Goal: Task Accomplishment & Management: Use online tool/utility

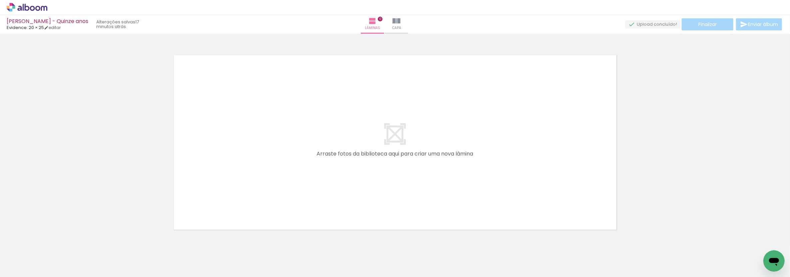
click at [40, 8] on icon at bounding box center [37, 8] width 5 height 5
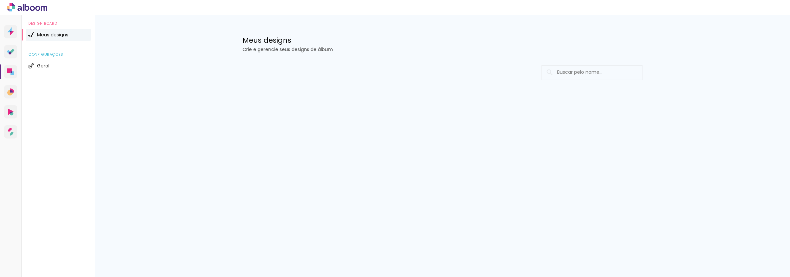
click at [43, 9] on icon at bounding box center [27, 7] width 41 height 9
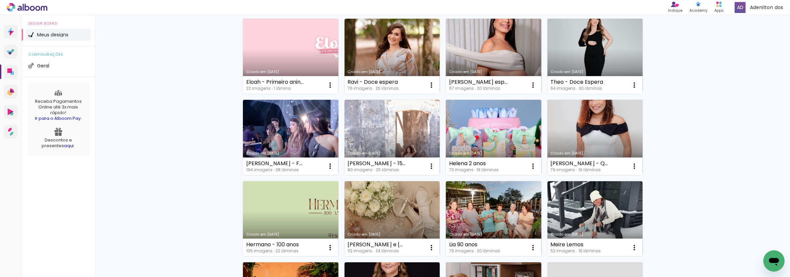
scroll to position [185, 0]
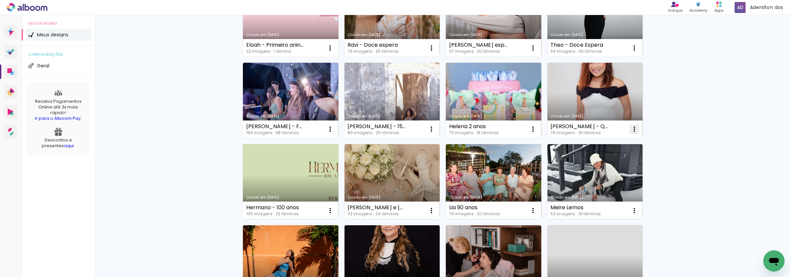
click at [633, 126] on iron-icon at bounding box center [635, 129] width 8 height 8
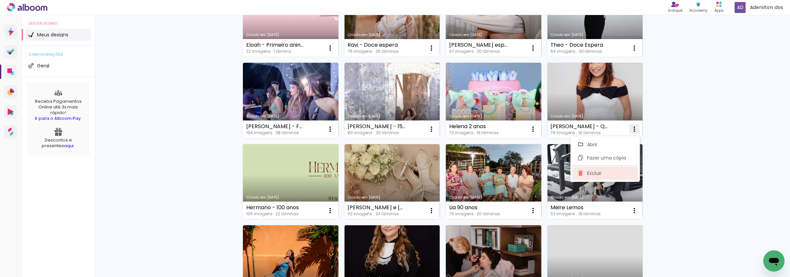
click at [594, 172] on span "Excluir" at bounding box center [594, 173] width 14 height 5
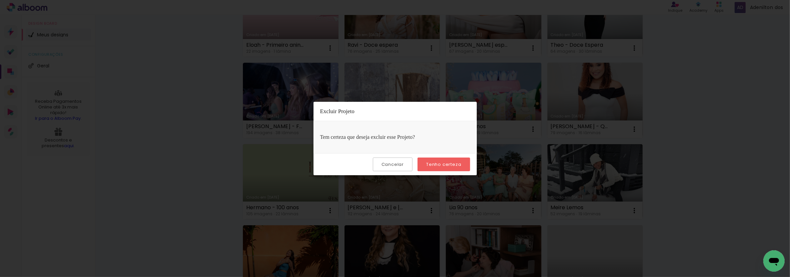
click at [0, 0] on slot "Tenho certeza" at bounding box center [0, 0] width 0 height 0
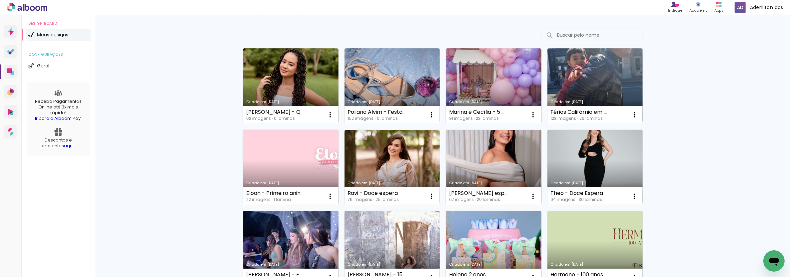
scroll to position [0, 0]
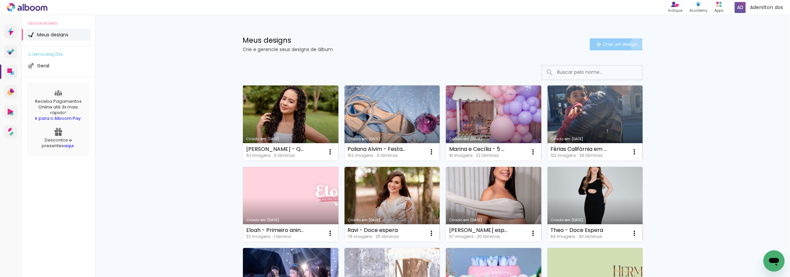
click at [633, 44] on span "Criar um design" at bounding box center [620, 44] width 35 height 4
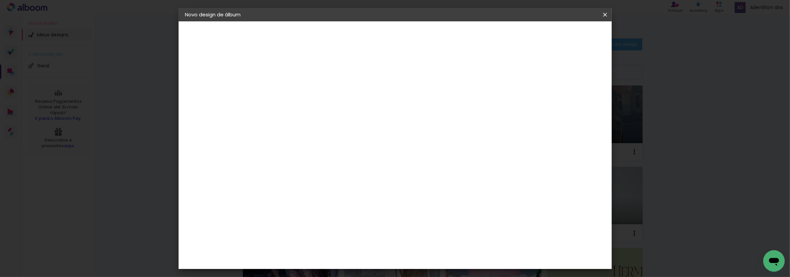
click at [294, 92] on input at bounding box center [294, 89] width 0 height 10
type input "Poliana Alvim - Ensaio 15 anos"
type paper-input "Poliana Alvim - Ensaio 15 anos"
click at [363, 39] on paper-button "Avançar" at bounding box center [346, 35] width 33 height 11
click at [345, 127] on input at bounding box center [311, 127] width 67 height 8
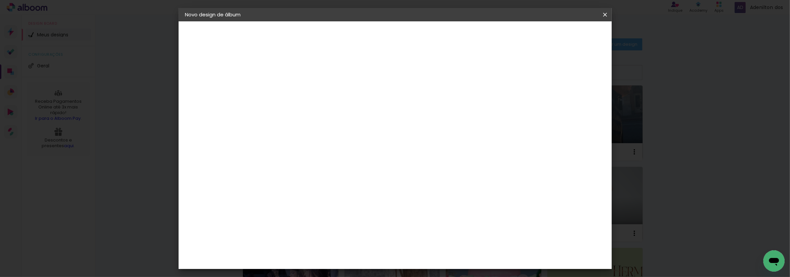
type input "evide"
type paper-input "evide"
click at [313, 148] on div "Evidence" at bounding box center [302, 150] width 24 height 5
click at [0, 0] on slot "Avançar" at bounding box center [0, 0] width 0 height 0
click at [328, 113] on iron-icon at bounding box center [324, 116] width 8 height 8
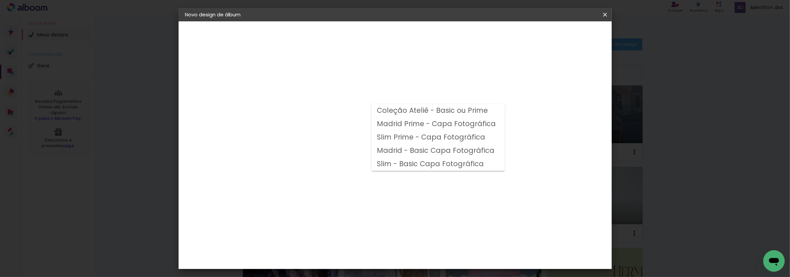
click at [0, 0] on slot "Madrid - Basic Capa Fotográfica" at bounding box center [0, 0] width 0 height 0
type input "Madrid - Basic Capa Fotográfica"
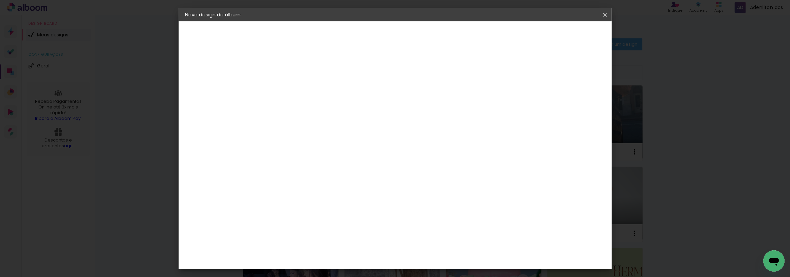
scroll to position [74, 0]
click at [339, 116] on span "20 × 25" at bounding box center [323, 125] width 31 height 18
click at [403, 31] on paper-button "Avançar" at bounding box center [386, 35] width 33 height 11
click at [0, 0] on slot "Mostrar sangria" at bounding box center [0, 0] width 0 height 0
type paper-checkbox "on"
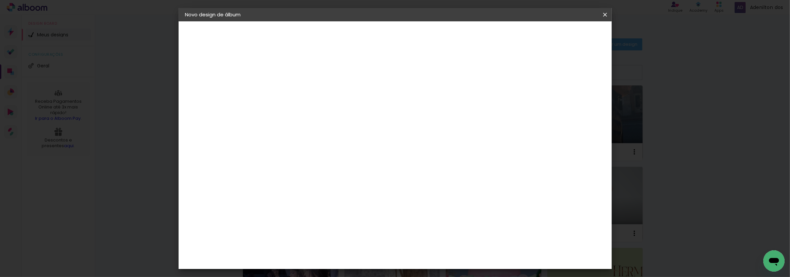
click at [580, 41] on header "Revisão Verifique as configurações do seu álbum. Voltar Iniciar design" at bounding box center [422, 38] width 314 height 34
click at [563, 38] on span "Iniciar design" at bounding box center [548, 35] width 30 height 5
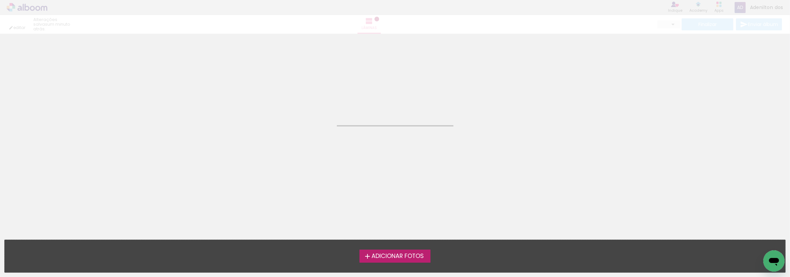
click at [391, 259] on span "Adicionar Fotos" at bounding box center [398, 256] width 52 height 6
click at [0, 0] on input "file" at bounding box center [0, 0] width 0 height 0
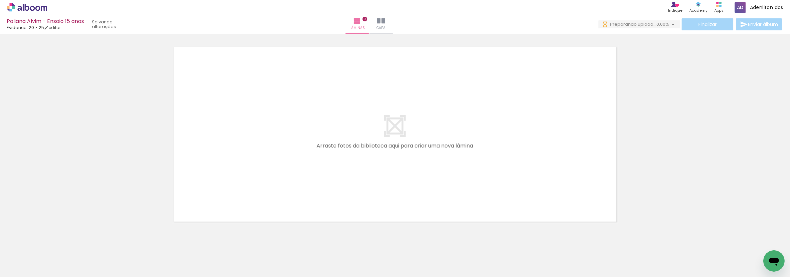
click at [30, 262] on paper-button "Adicionar Fotos" at bounding box center [20, 267] width 32 height 11
click at [0, 0] on input "file" at bounding box center [0, 0] width 0 height 0
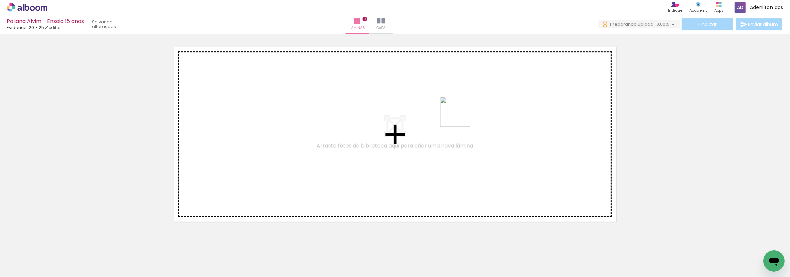
drag, startPoint x: 759, startPoint y: 253, endPoint x: 439, endPoint y: 114, distance: 349.4
click at [439, 114] on quentale-workspace at bounding box center [395, 138] width 790 height 277
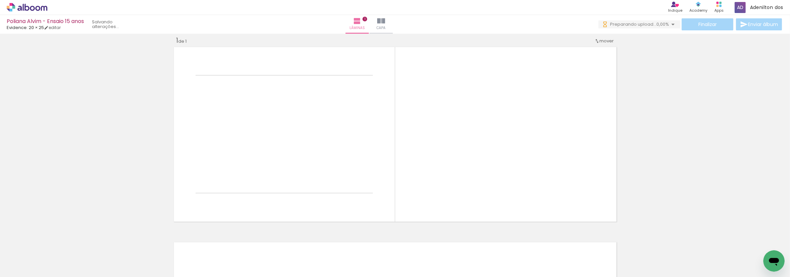
scroll to position [8, 0]
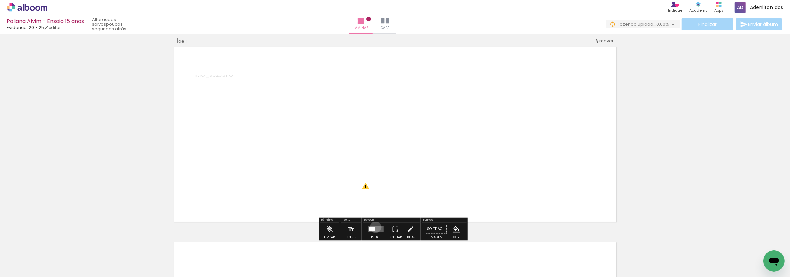
click at [374, 227] on quentale-layouter at bounding box center [375, 229] width 15 height 6
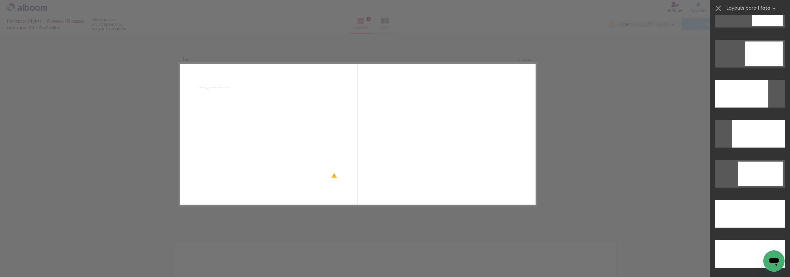
scroll to position [1814, 0]
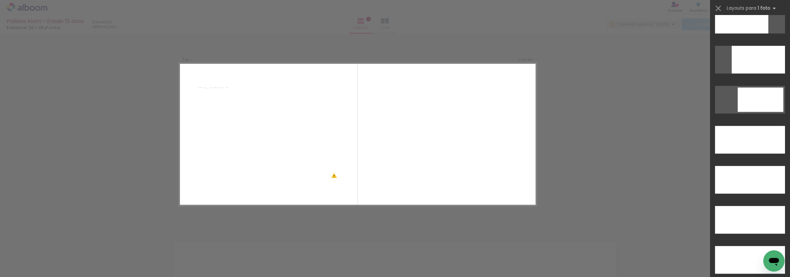
click at [745, 123] on div at bounding box center [750, 141] width 80 height 40
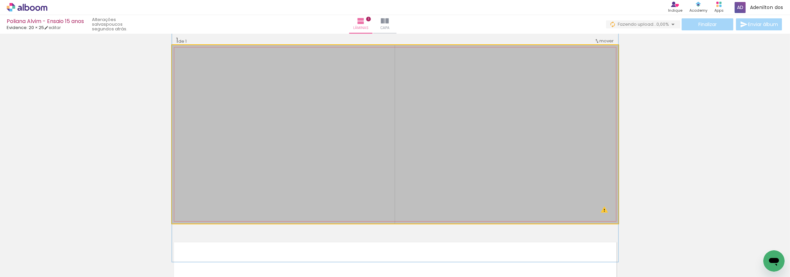
drag, startPoint x: 521, startPoint y: 161, endPoint x: 526, endPoint y: 150, distance: 12.8
drag, startPoint x: 529, startPoint y: 145, endPoint x: 534, endPoint y: 145, distance: 5.0
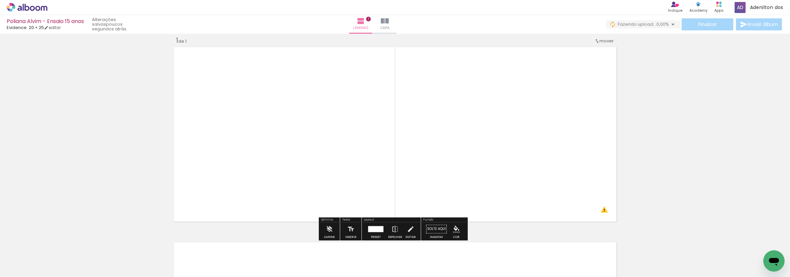
click at [725, 111] on div "Inserir lâmina 1 de 1 O Designbox precisará aumentar a sua imagem em 512% para …" at bounding box center [395, 223] width 790 height 390
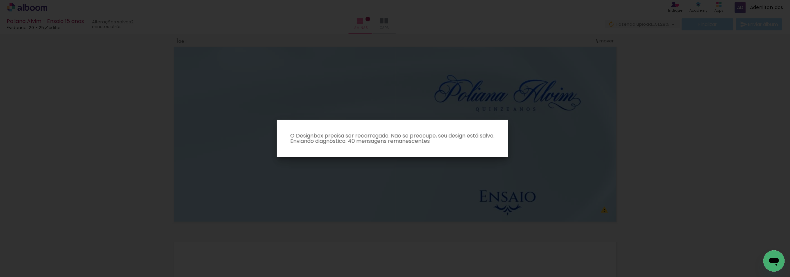
click at [300, 106] on iron-overlay-backdrop at bounding box center [395, 138] width 790 height 277
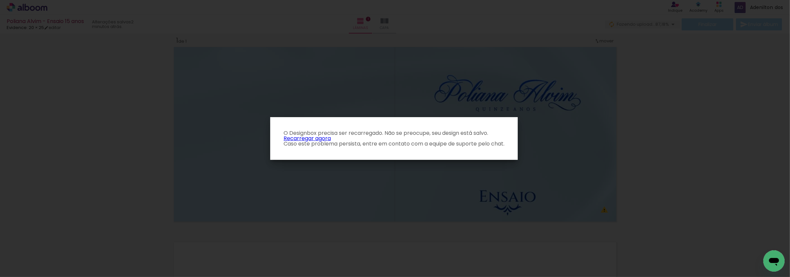
click at [318, 136] on link "Recarregar agora" at bounding box center [307, 138] width 47 height 8
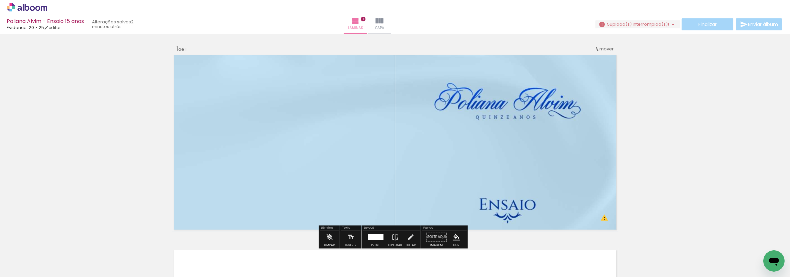
click at [670, 20] on iron-icon at bounding box center [673, 24] width 8 height 8
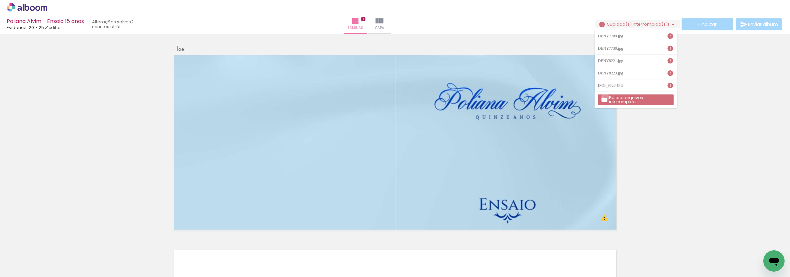
click at [605, 97] on iron-icon at bounding box center [604, 99] width 6 height 7
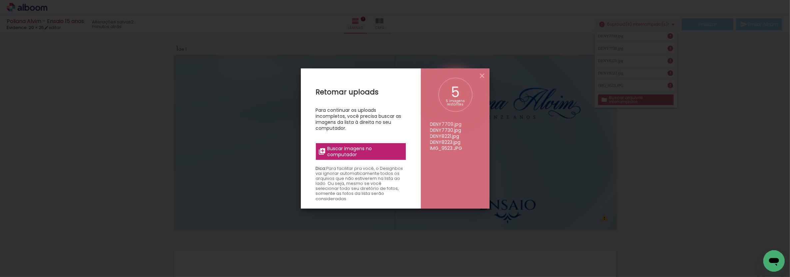
click at [366, 148] on span "Buscar imagens no computador" at bounding box center [364, 151] width 74 height 12
click at [0, 0] on input "file" at bounding box center [0, 0] width 0 height 0
click at [376, 150] on span "Buscar imagens no computador" at bounding box center [364, 151] width 74 height 12
click at [0, 0] on input "file" at bounding box center [0, 0] width 0 height 0
click at [352, 152] on span "Buscar imagens no computador" at bounding box center [364, 151] width 74 height 12
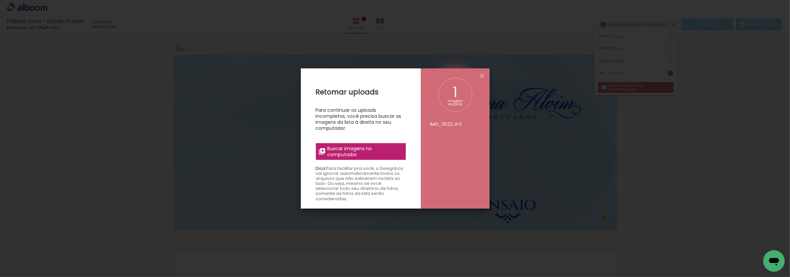
click at [0, 0] on input "file" at bounding box center [0, 0] width 0 height 0
click at [325, 149] on iron-icon at bounding box center [322, 151] width 8 height 8
click at [0, 0] on input "file" at bounding box center [0, 0] width 0 height 0
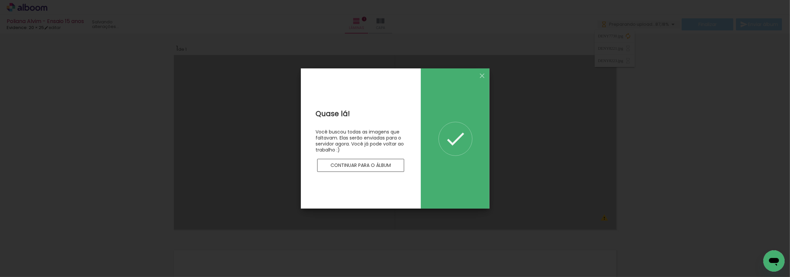
click at [364, 169] on paper-button "Continuar para o álbum" at bounding box center [360, 165] width 87 height 13
